Goal: Task Accomplishment & Management: Manage account settings

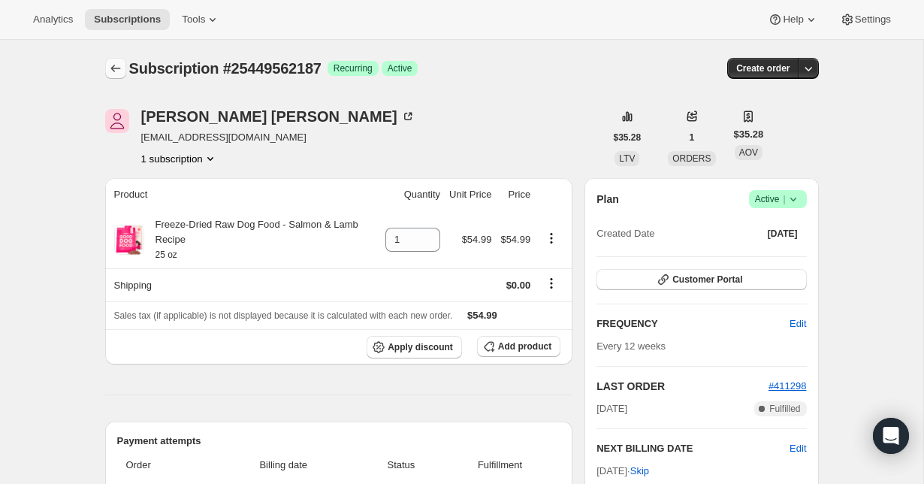
click at [110, 67] on icon "Subscriptions" at bounding box center [115, 68] width 15 height 15
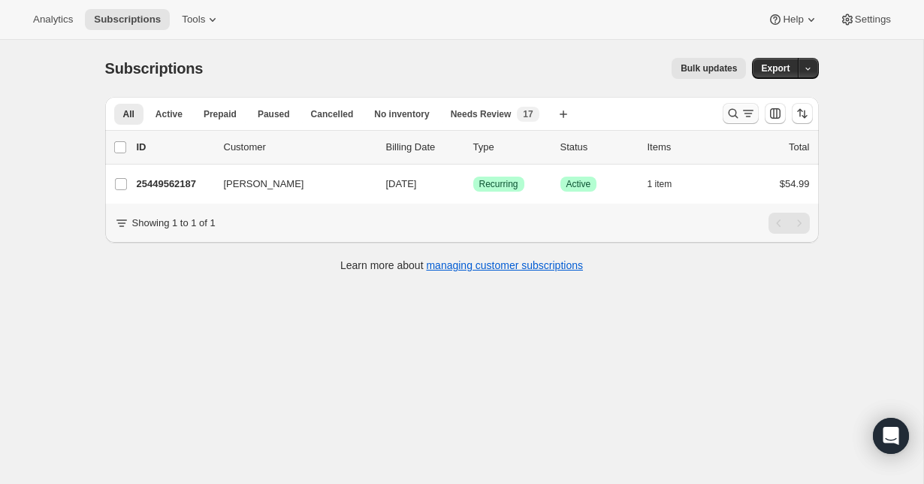
click at [745, 122] on button "Search and filter results" at bounding box center [741, 113] width 36 height 21
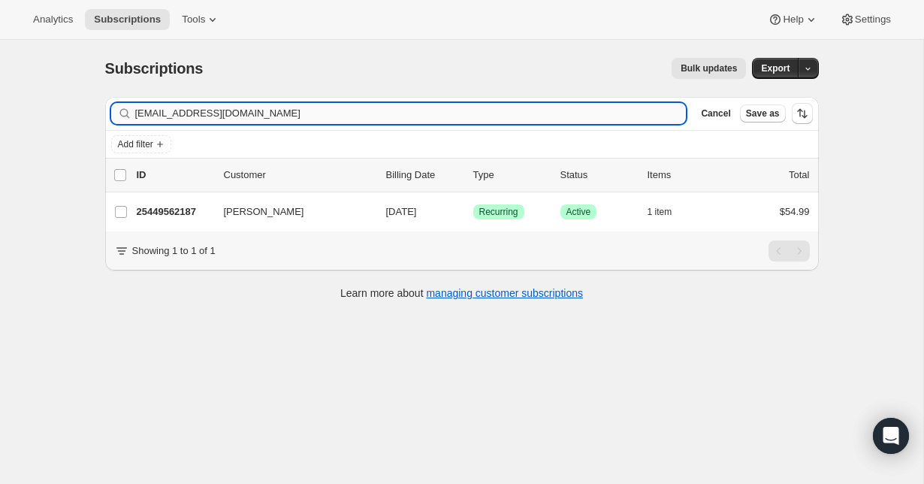
click at [309, 114] on input "[EMAIL_ADDRESS][DOMAIN_NAME]" at bounding box center [411, 113] width 552 height 21
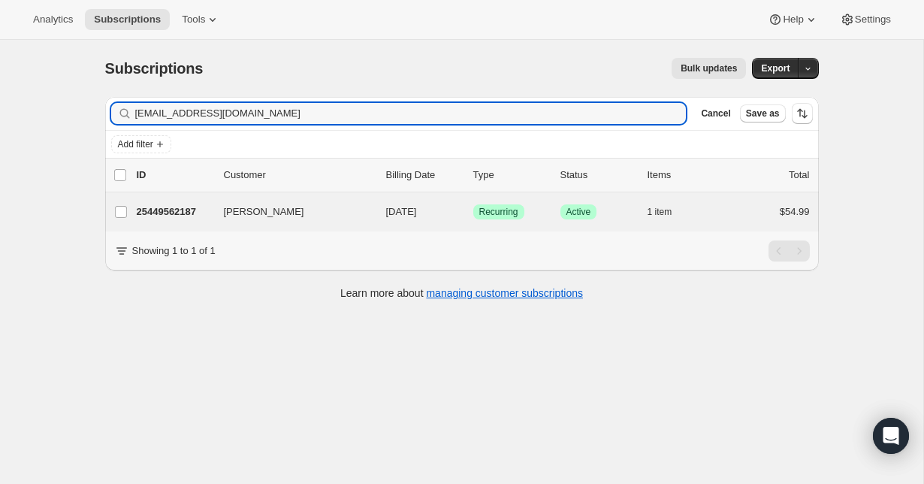
type input "[EMAIL_ADDRESS][DOMAIN_NAME]"
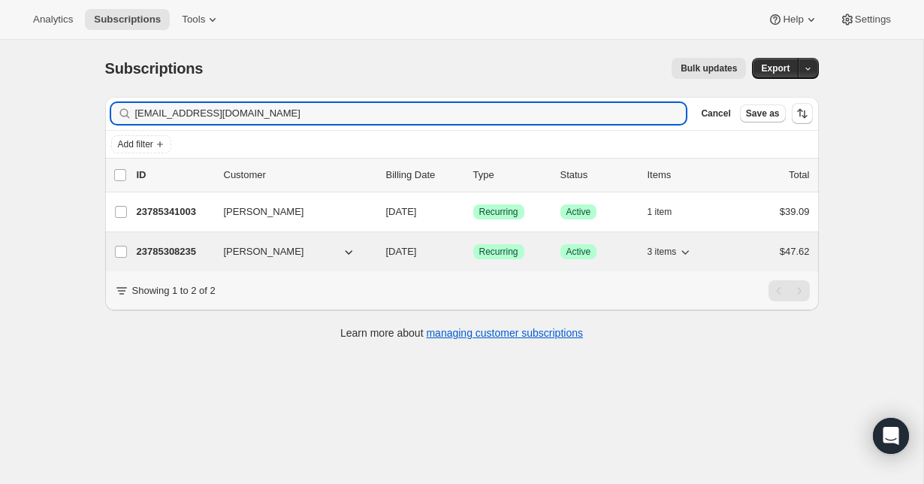
click at [142, 251] on p "23785308235" at bounding box center [174, 251] width 75 height 15
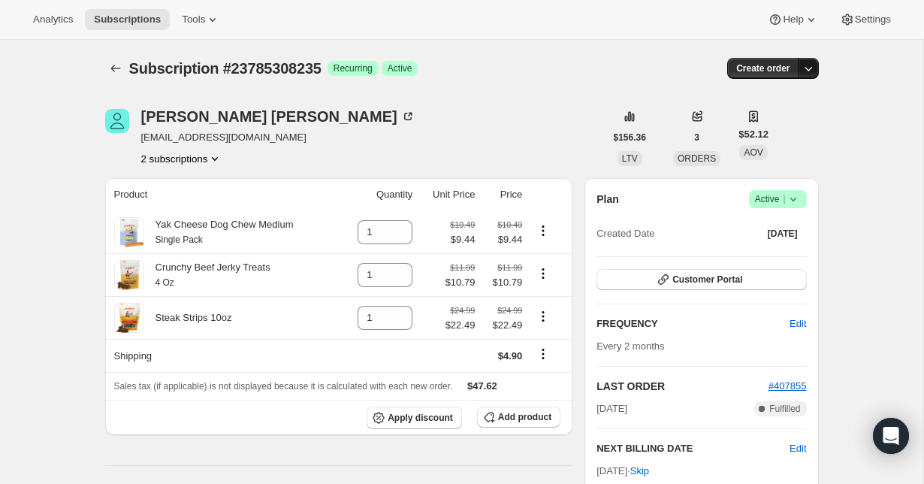
click at [812, 77] on button "button" at bounding box center [808, 68] width 21 height 21
click at [793, 199] on icon at bounding box center [793, 199] width 15 height 15
click at [797, 255] on span "Cancel subscription" at bounding box center [772, 254] width 85 height 11
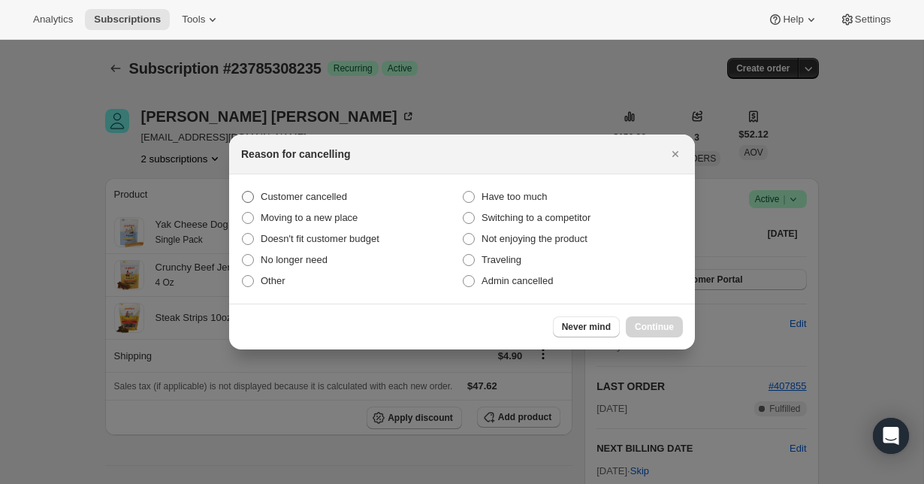
click at [333, 195] on span "Customer cancelled" at bounding box center [304, 196] width 86 height 11
click at [243, 192] on input "Customer cancelled" at bounding box center [242, 191] width 1 height 1
radio input "true"
click at [703, 344] on div at bounding box center [462, 242] width 924 height 484
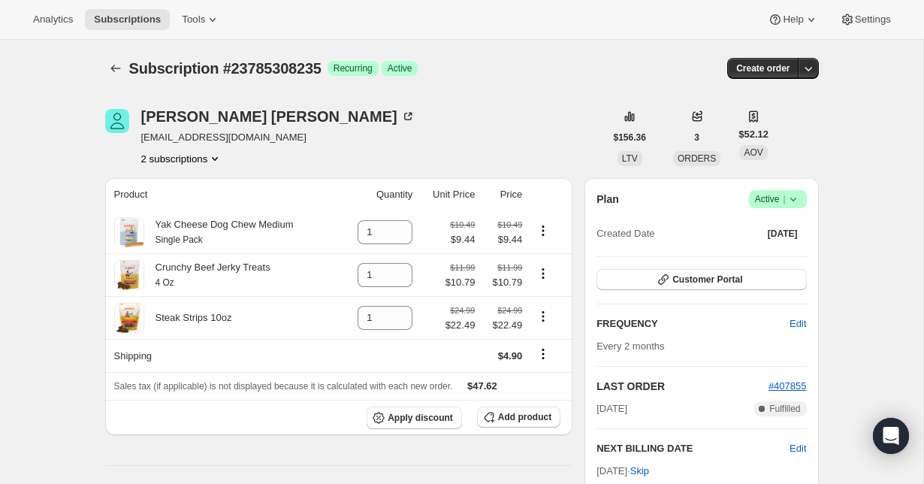
click at [794, 200] on icon at bounding box center [793, 200] width 6 height 4
click at [768, 258] on span "Cancel subscription" at bounding box center [772, 254] width 85 height 11
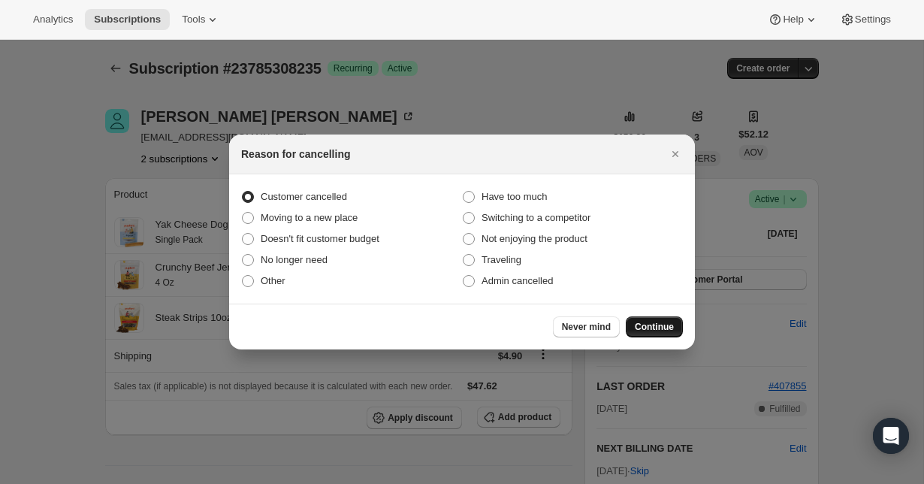
click at [656, 334] on button "Continue" at bounding box center [654, 326] width 57 height 21
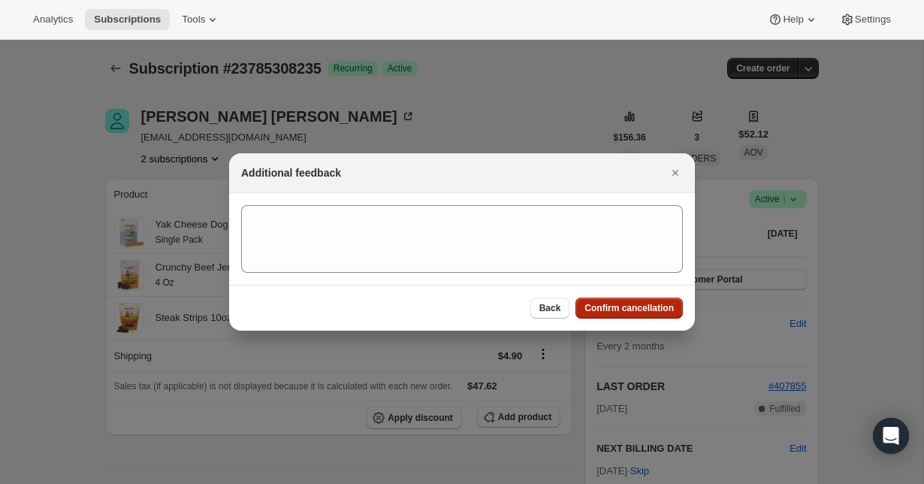
click at [626, 307] on span "Confirm cancellation" at bounding box center [629, 308] width 89 height 12
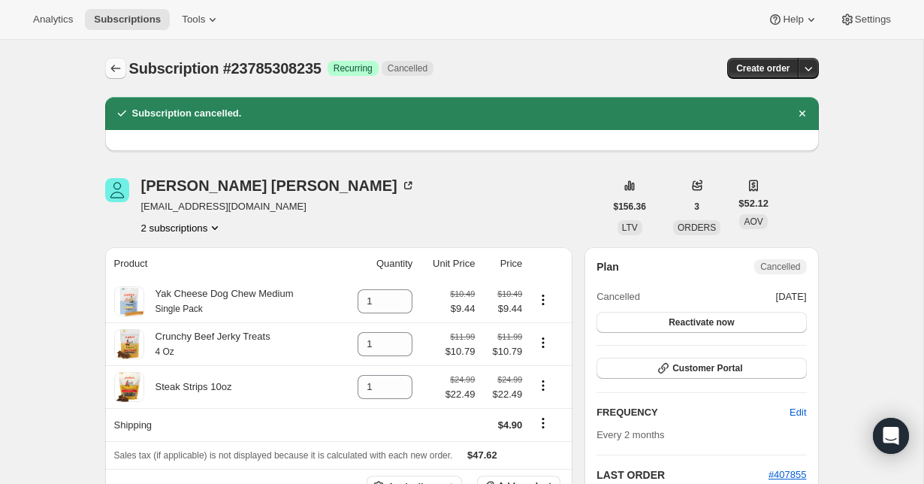
click at [119, 67] on icon "Subscriptions" at bounding box center [115, 68] width 15 height 15
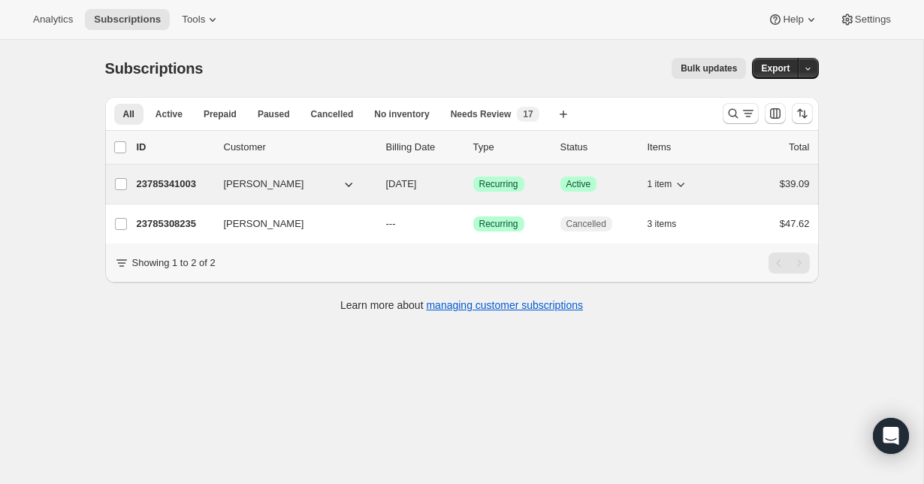
click at [184, 189] on p "23785341003" at bounding box center [174, 184] width 75 height 15
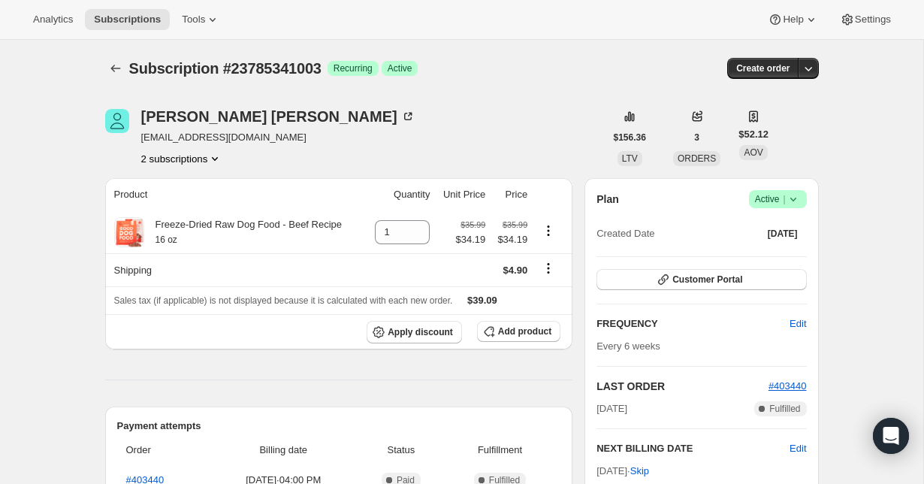
click at [797, 204] on icon at bounding box center [793, 199] width 15 height 15
click at [786, 250] on span "Cancel subscription" at bounding box center [772, 254] width 85 height 11
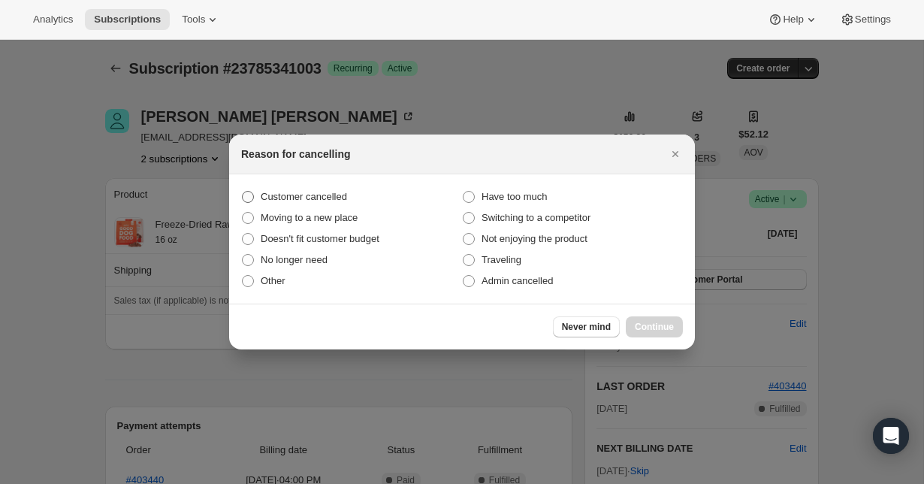
click at [330, 195] on span "Customer cancelled" at bounding box center [304, 196] width 86 height 11
click at [243, 192] on input "Customer cancelled" at bounding box center [242, 191] width 1 height 1
radio input "true"
click at [653, 315] on div "Never mind Continue" at bounding box center [462, 327] width 466 height 46
click at [655, 324] on span "Continue" at bounding box center [654, 327] width 39 height 12
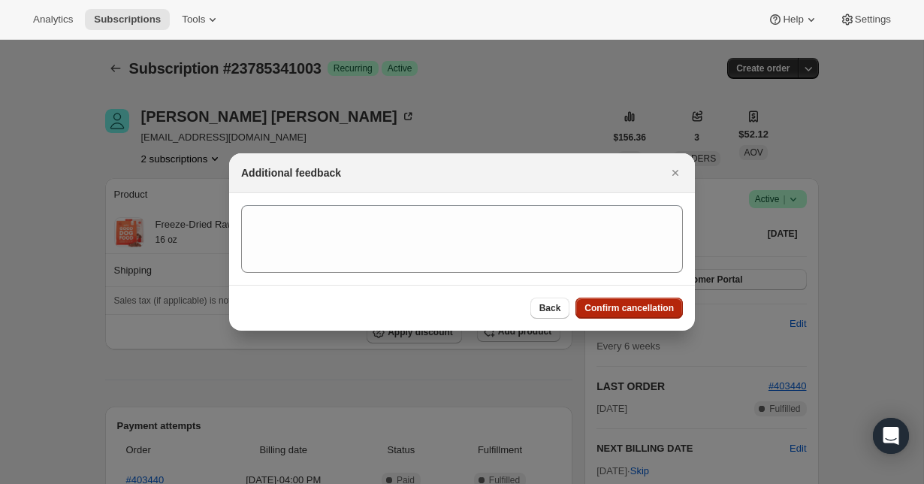
click at [650, 310] on span "Confirm cancellation" at bounding box center [629, 308] width 89 height 12
